Goal: Task Accomplishment & Management: Manage account settings

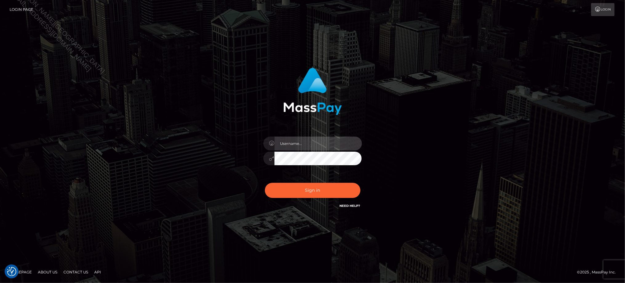
type input "Jiecel"
click at [284, 247] on div "Jiecel Sign in" at bounding box center [312, 141] width 625 height 249
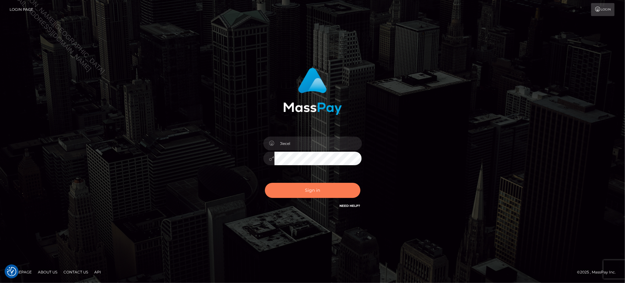
click at [312, 187] on button "Sign in" at bounding box center [312, 190] width 95 height 15
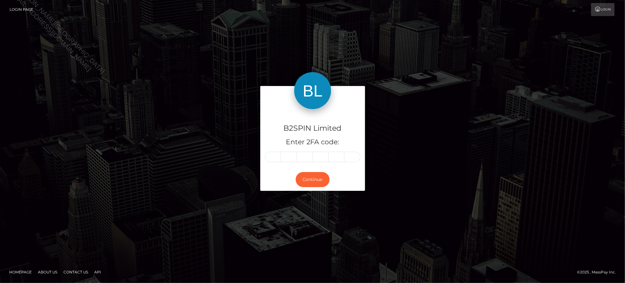
click at [187, 226] on div "B2SPIN Limited Enter 2FA code: Continue" at bounding box center [312, 141] width 625 height 203
click at [270, 157] on input "text" at bounding box center [273, 156] width 16 height 10
type input "6"
type input "3"
type input "7"
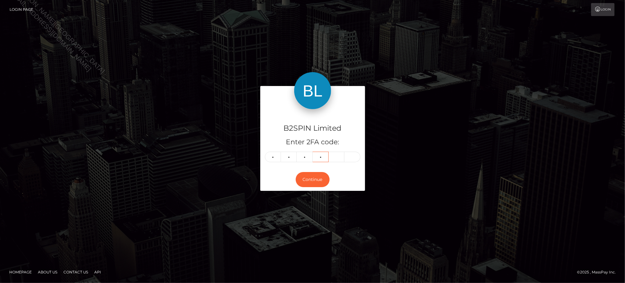
type input "7"
type input "1"
type input "7"
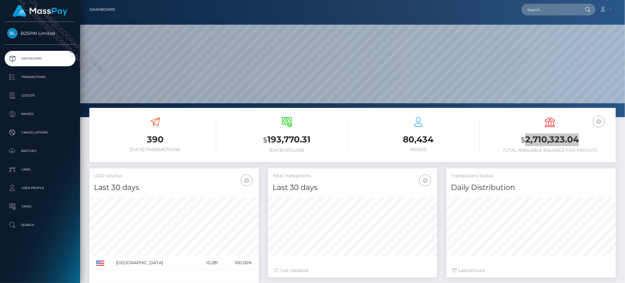
scroll to position [109, 169]
